Goal: Navigation & Orientation: Find specific page/section

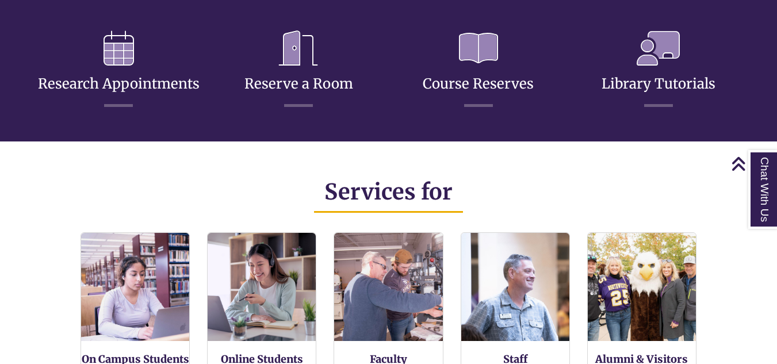
scroll to position [581, 0]
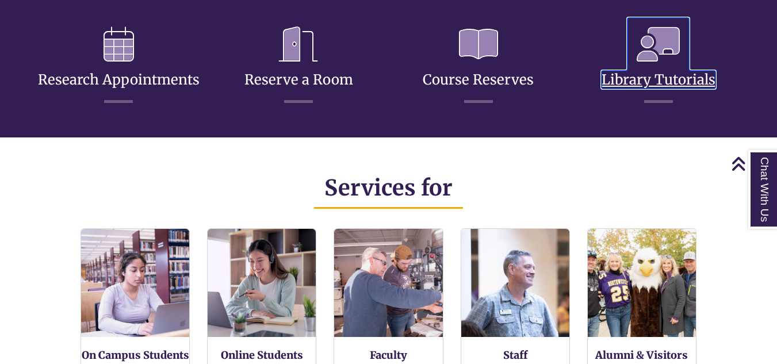
click at [649, 87] on link "Library Tutorials" at bounding box center [659, 65] width 114 height 45
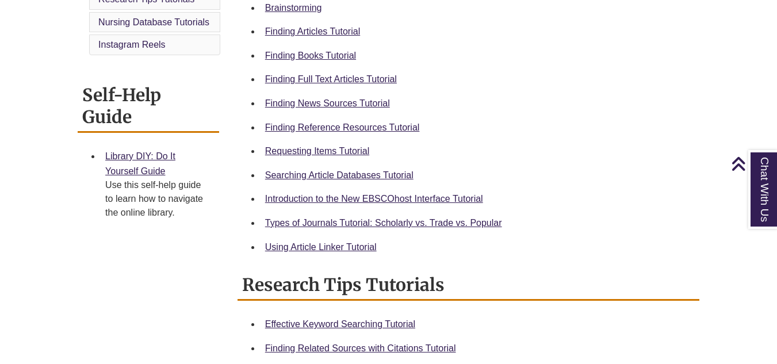
scroll to position [396, 0]
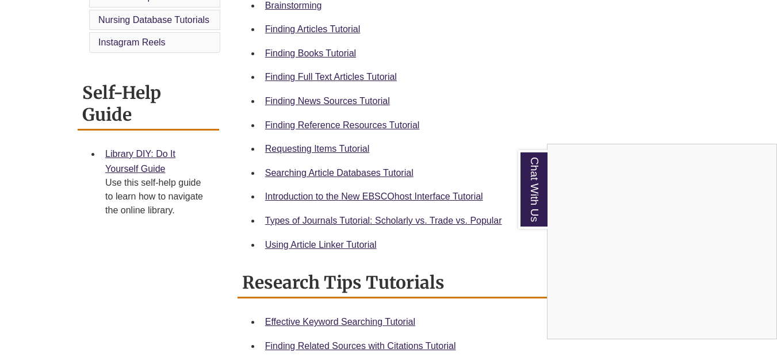
click at [143, 155] on div "Chat With Us" at bounding box center [388, 182] width 777 height 364
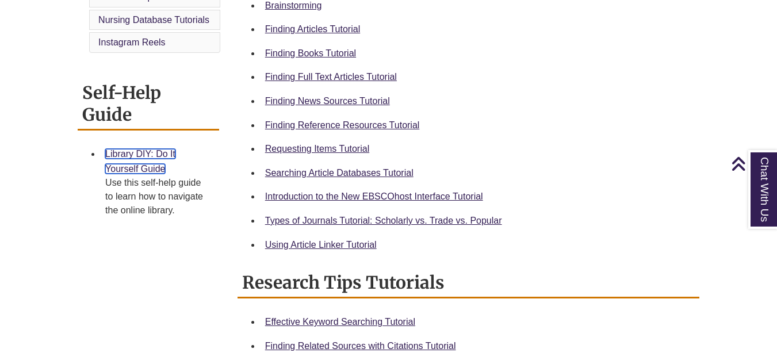
click at [145, 156] on link "Library DIY: Do It Yourself Guide" at bounding box center [140, 161] width 70 height 25
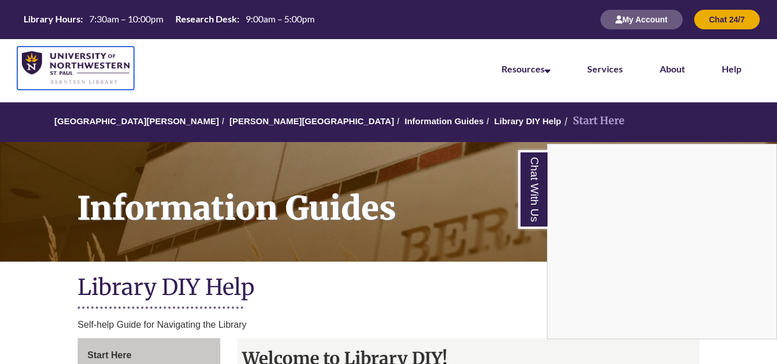
click at [68, 63] on img at bounding box center [76, 68] width 108 height 34
